Goal: Check status

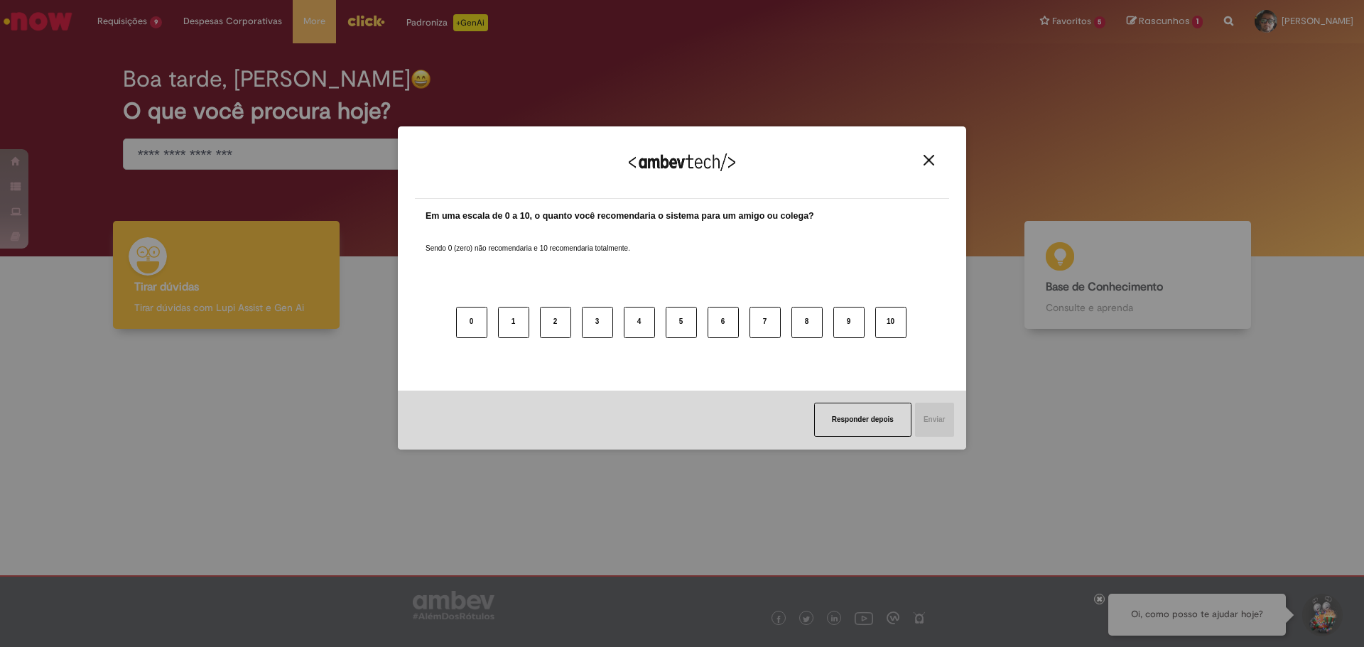
click at [924, 163] on img "Close" at bounding box center [928, 160] width 11 height 11
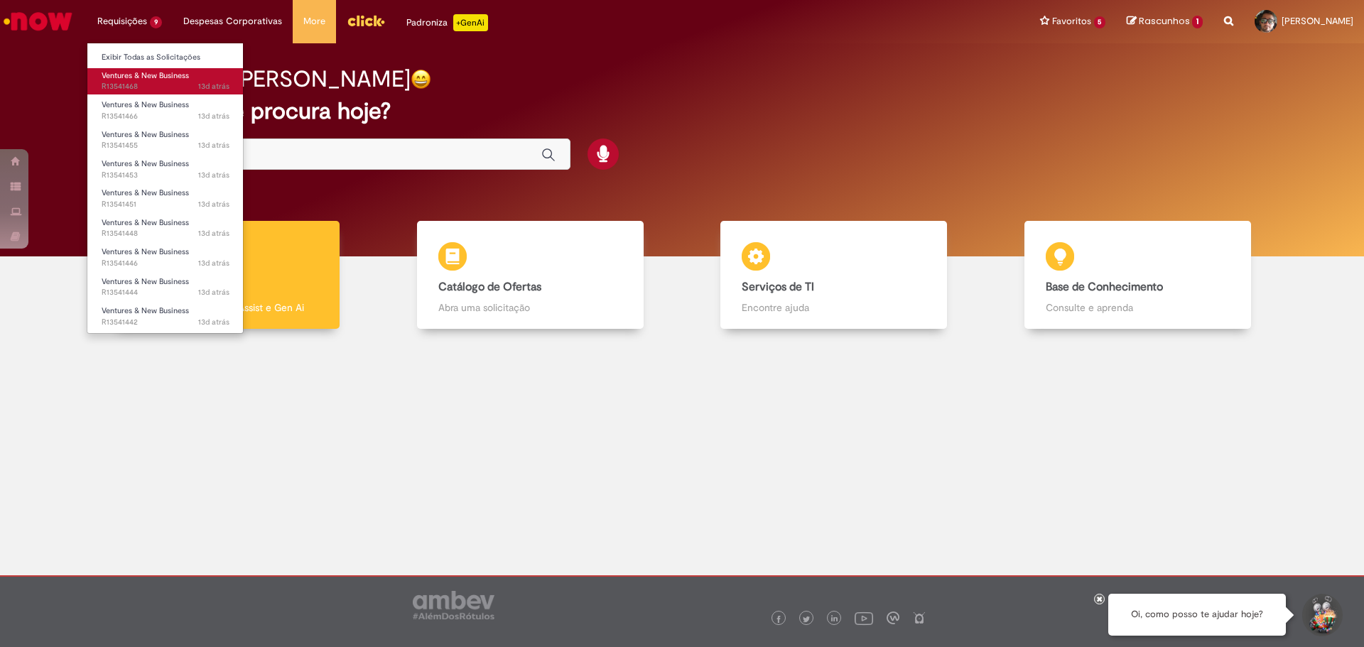
click at [128, 85] on span "13d atrás 13 dias atrás R13541468" at bounding box center [166, 86] width 128 height 11
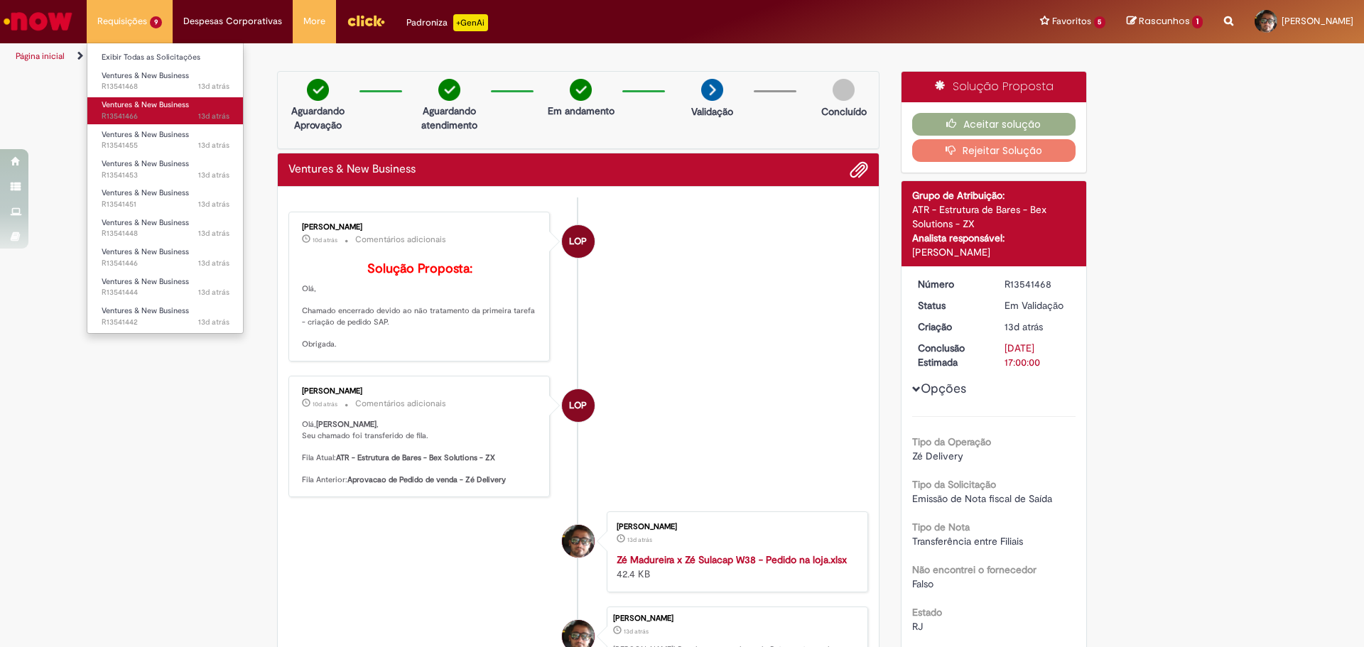
click at [139, 109] on span "Ventures & New Business" at bounding box center [145, 104] width 87 height 11
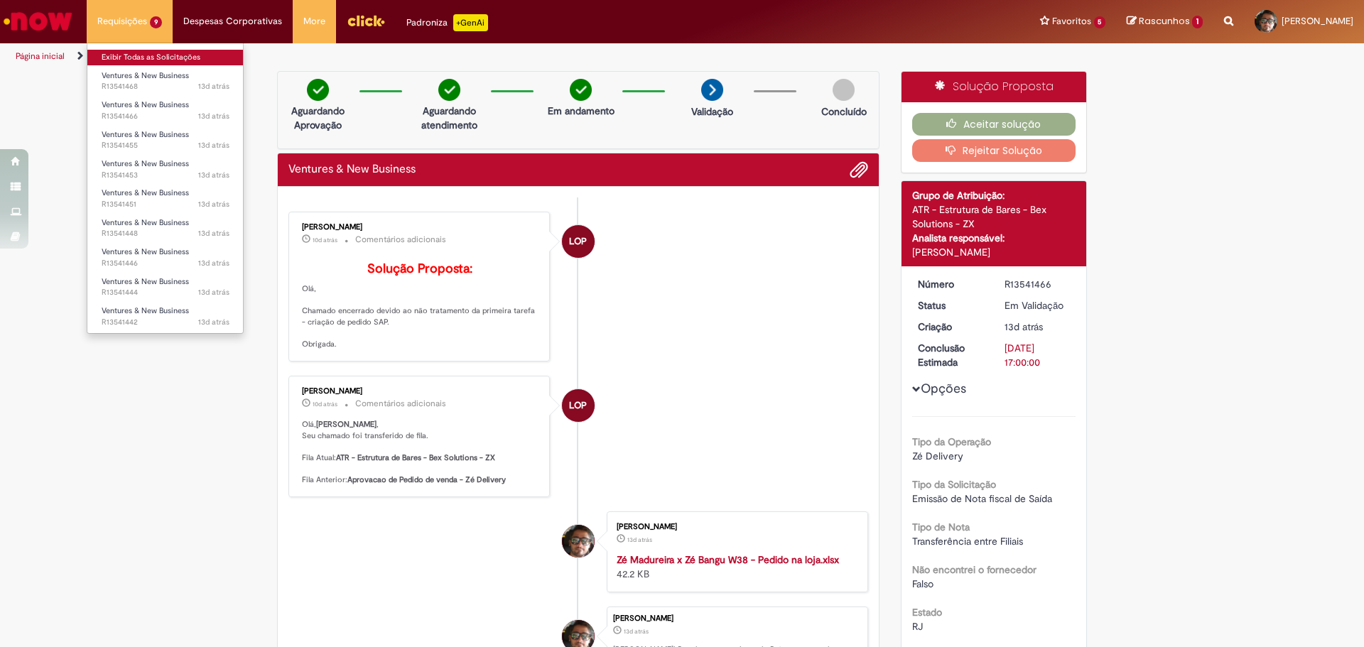
click at [136, 58] on link "Exibir Todas as Solicitações" at bounding box center [165, 58] width 156 height 16
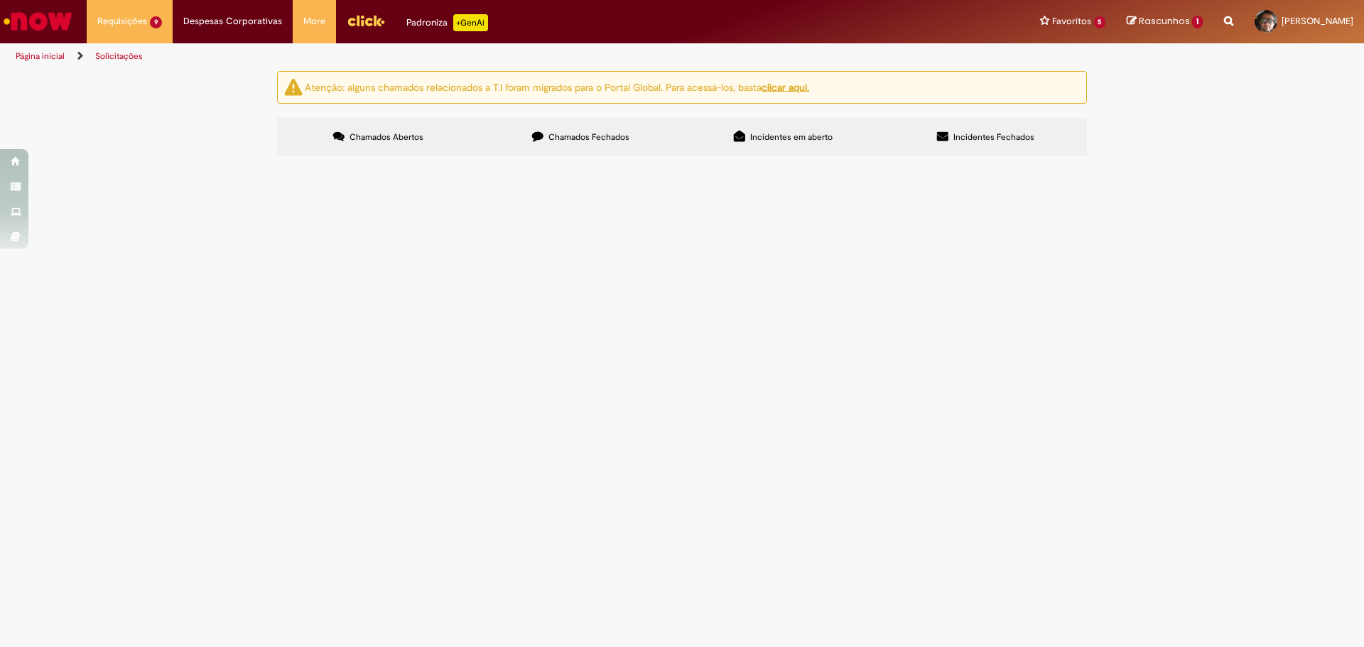
click at [0, 0] on input "Pesquisar" at bounding box center [0, 0] width 0 height 0
paste input "*********"
type input "*"
click at [0, 0] on input "Pesquisar" at bounding box center [0, 0] width 0 height 0
paste input "*********"
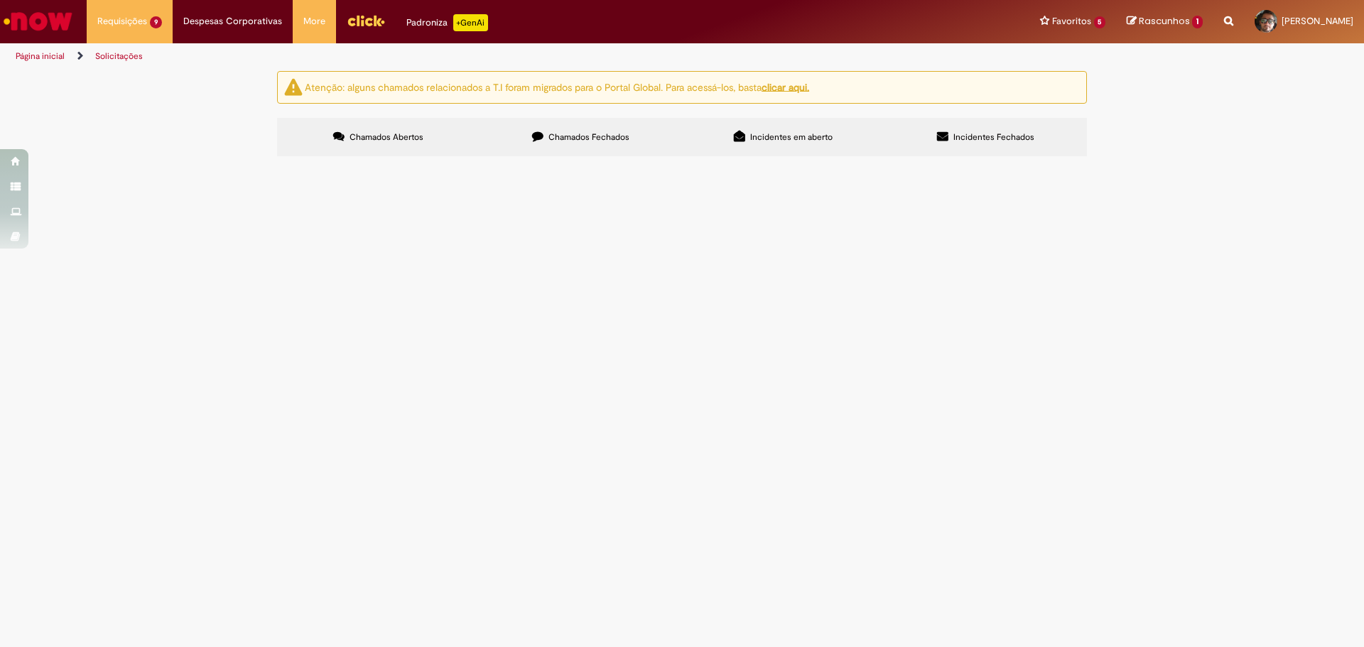
click at [0, 0] on div "Itens solicitados Exportar como PDF Exportar como Excel Exportar como CSV Itens…" at bounding box center [0, 0] width 0 height 0
type input "***"
drag, startPoint x: 899, startPoint y: 203, endPoint x: 697, endPoint y: 205, distance: 202.4
click at [0, 0] on div "Itens solicitados Exportar como PDF Exportar como Excel Exportar como CSV Itens…" at bounding box center [0, 0] width 0 height 0
click at [613, 140] on span "Chamados Fechados" at bounding box center [588, 136] width 81 height 11
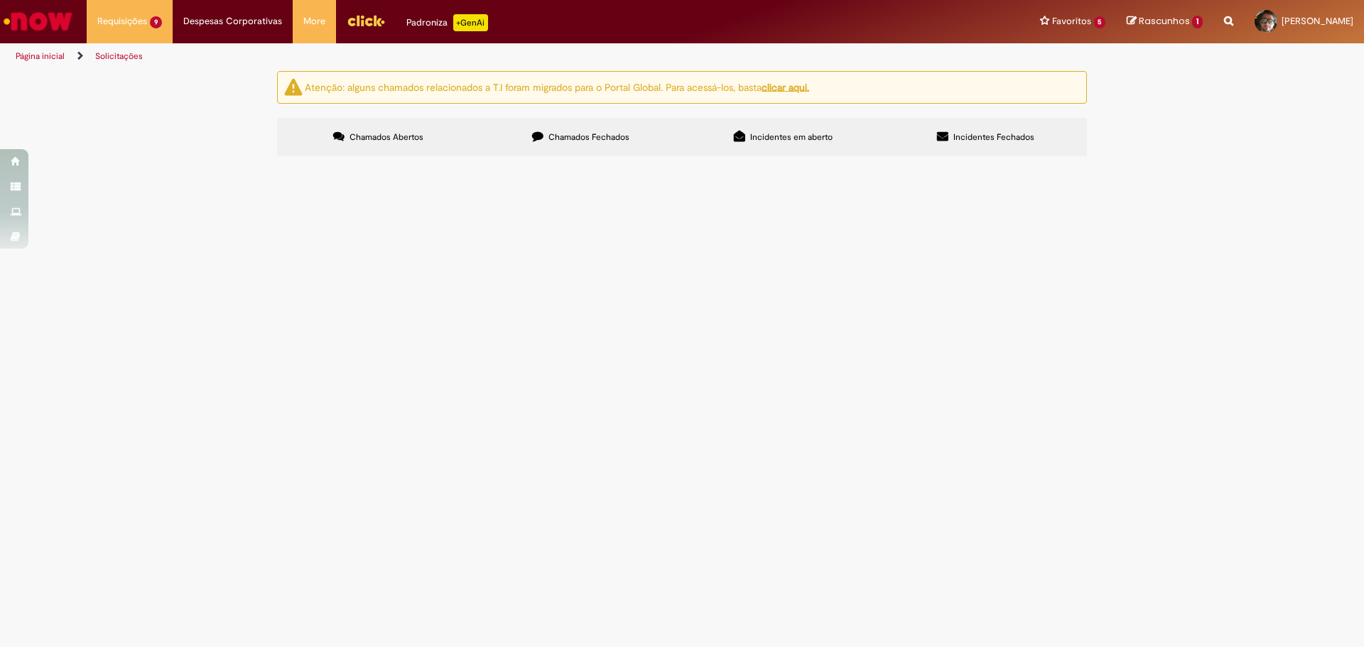
click at [0, 0] on span "São Francisco x Trindade W36" at bounding box center [0, 0] width 0 height 0
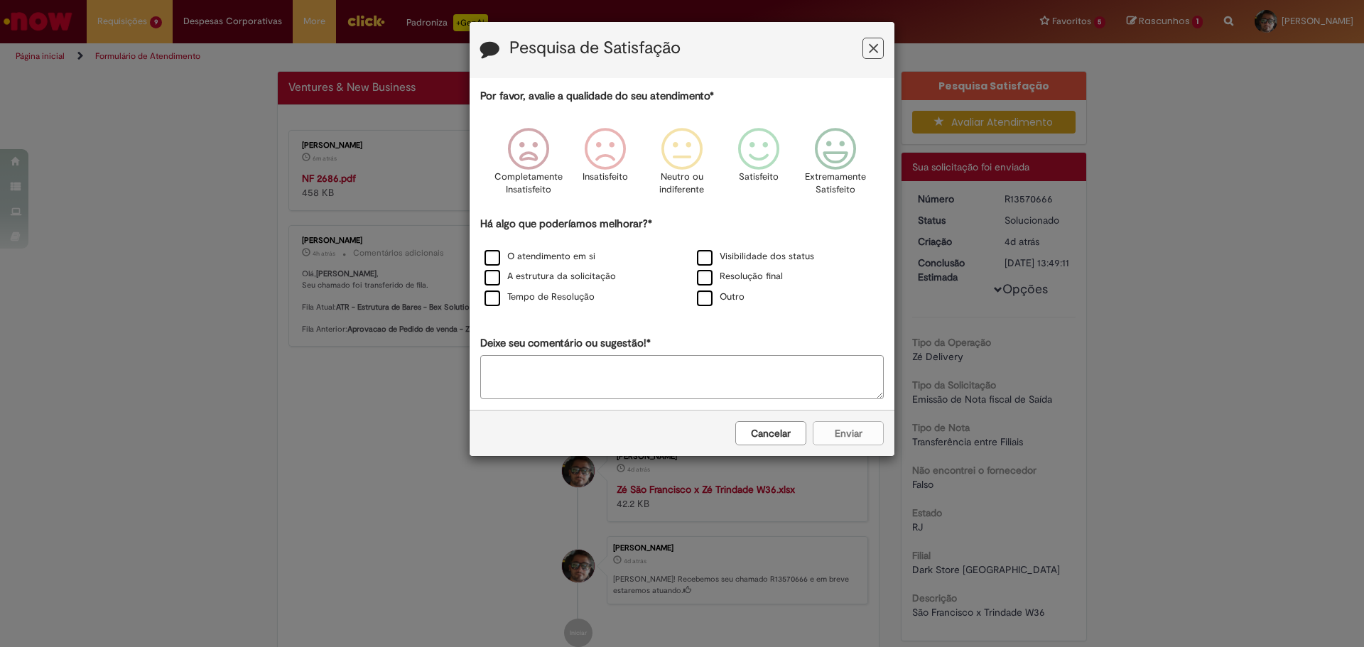
click at [874, 51] on icon "Feedback" at bounding box center [873, 48] width 9 height 15
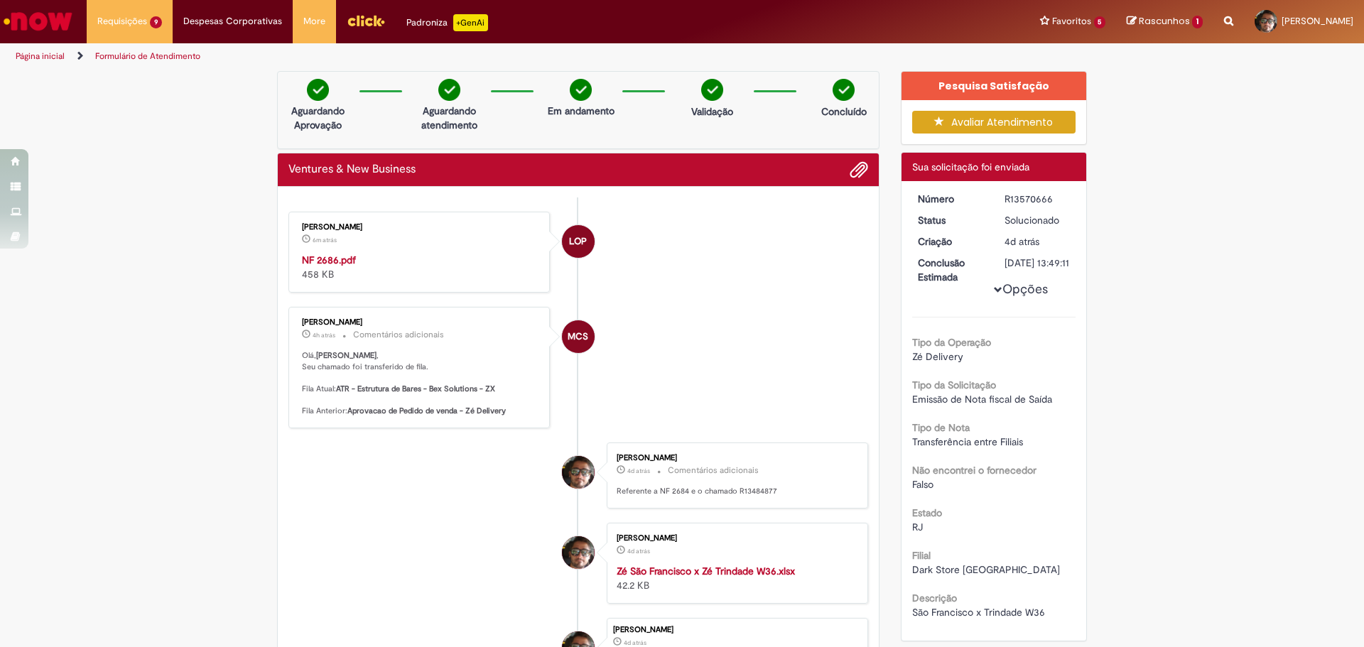
click at [332, 261] on strong "NF 2686.pdf" at bounding box center [329, 260] width 54 height 13
